Goal: Find specific page/section: Find specific page/section

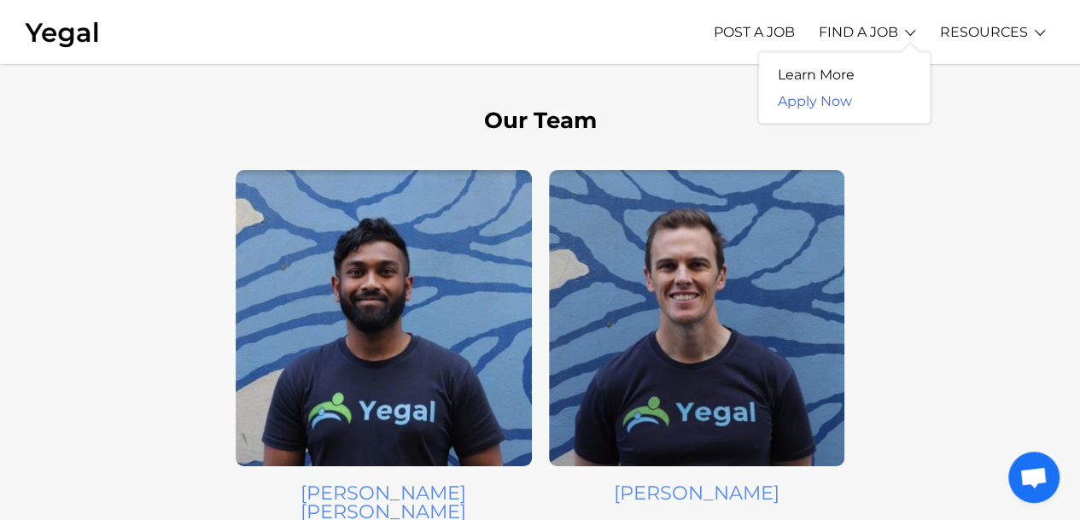
click at [807, 102] on link "Apply Now" at bounding box center [815, 101] width 112 height 26
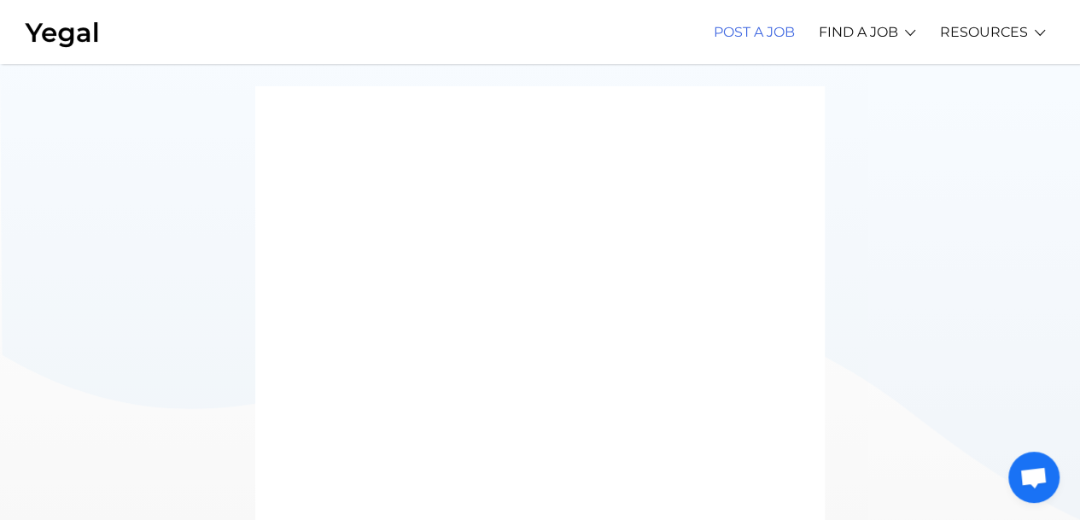
click at [773, 32] on link "POST A JOB" at bounding box center [754, 32] width 81 height 47
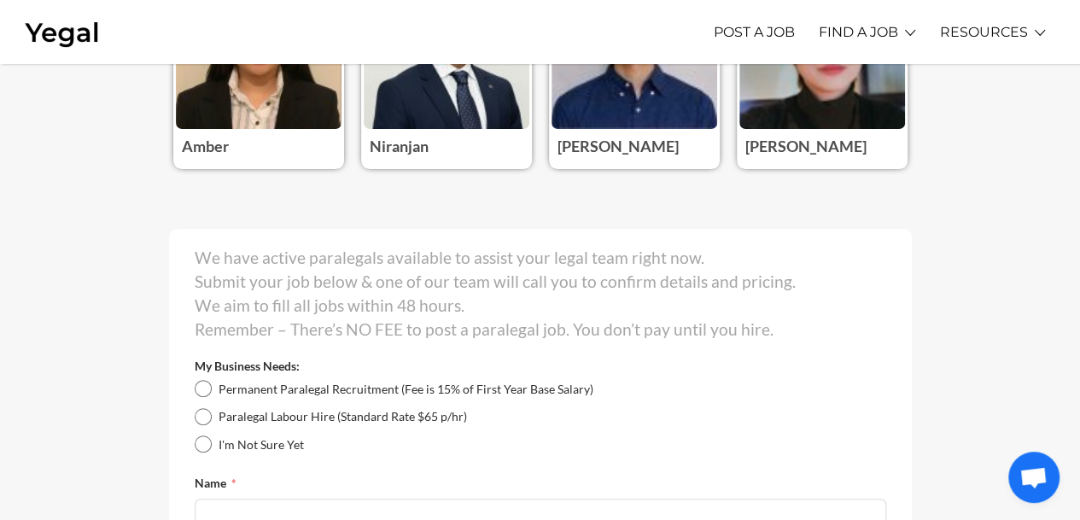
scroll to position [341, 0]
